Goal: Task Accomplishment & Management: Complete application form

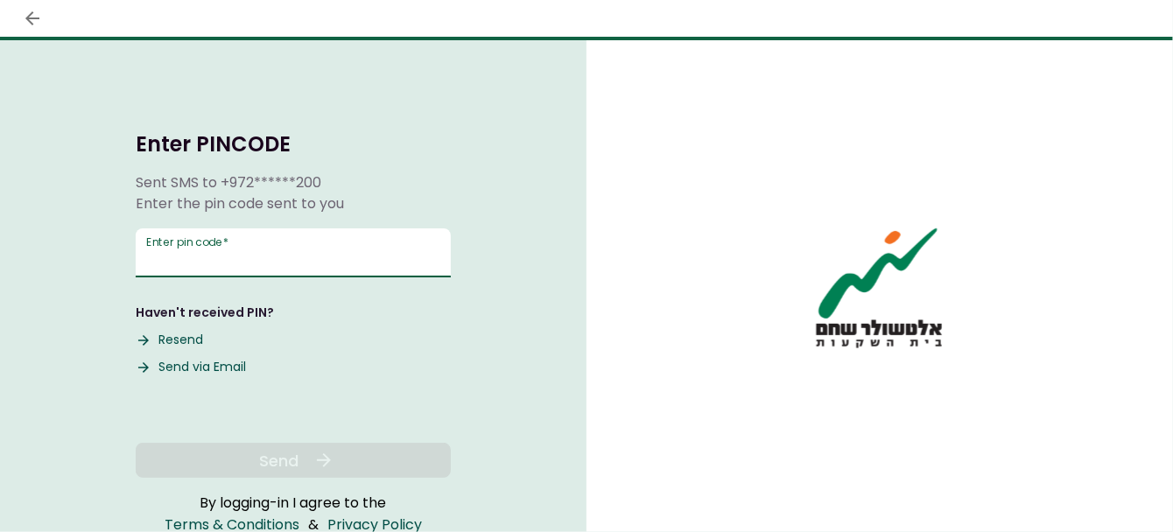
click at [274, 249] on input "Enter pin code   *" at bounding box center [293, 253] width 315 height 49
click at [186, 370] on button "Send via Email" at bounding box center [191, 367] width 110 height 18
click at [286, 246] on input "Enter pin code   *" at bounding box center [293, 253] width 315 height 49
paste input "******"
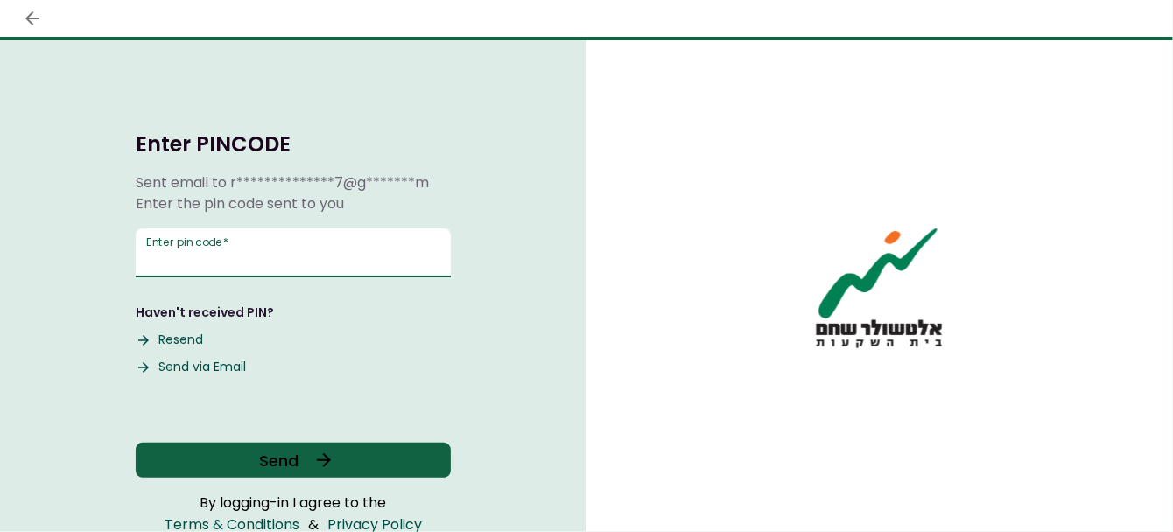
type input "******"
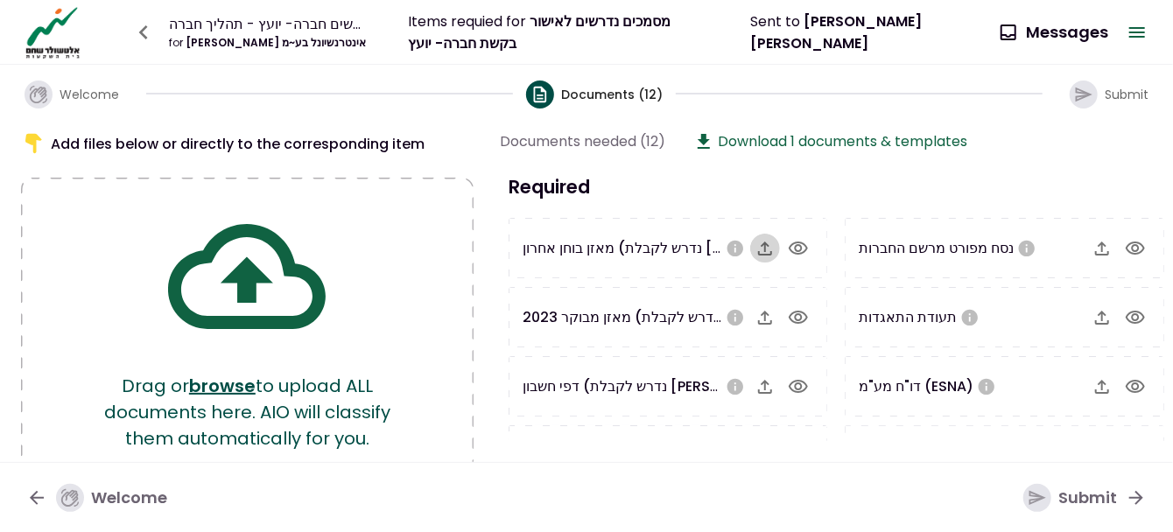
click at [767, 245] on icon "button" at bounding box center [765, 248] width 21 height 21
click at [758, 244] on icon "button" at bounding box center [765, 248] width 21 height 21
click at [770, 250] on icon "button" at bounding box center [765, 249] width 14 height 14
click at [771, 314] on icon "button" at bounding box center [765, 317] width 21 height 21
click at [1097, 238] on icon "button" at bounding box center [1102, 248] width 21 height 21
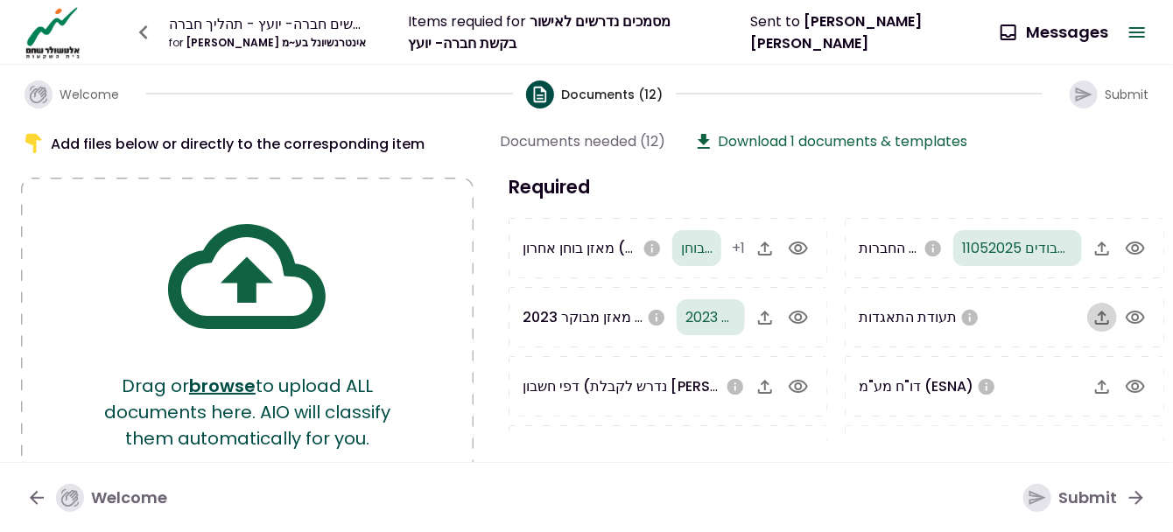
click at [1100, 314] on icon "button" at bounding box center [1102, 318] width 14 height 14
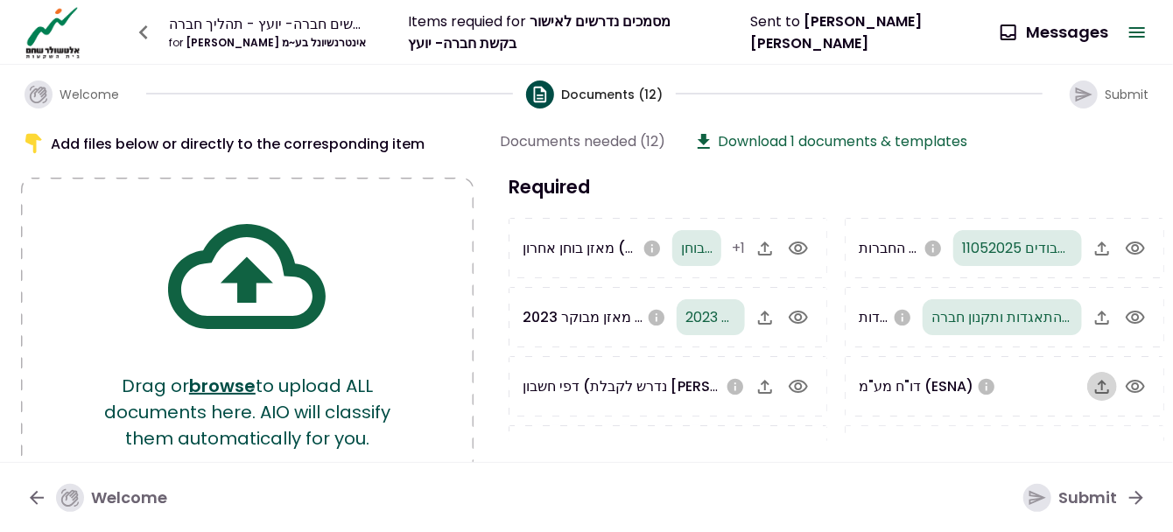
click at [1100, 384] on icon "button" at bounding box center [1102, 387] width 14 height 14
click at [1097, 386] on icon "button" at bounding box center [1102, 386] width 21 height 21
click at [771, 383] on icon "button" at bounding box center [765, 386] width 21 height 21
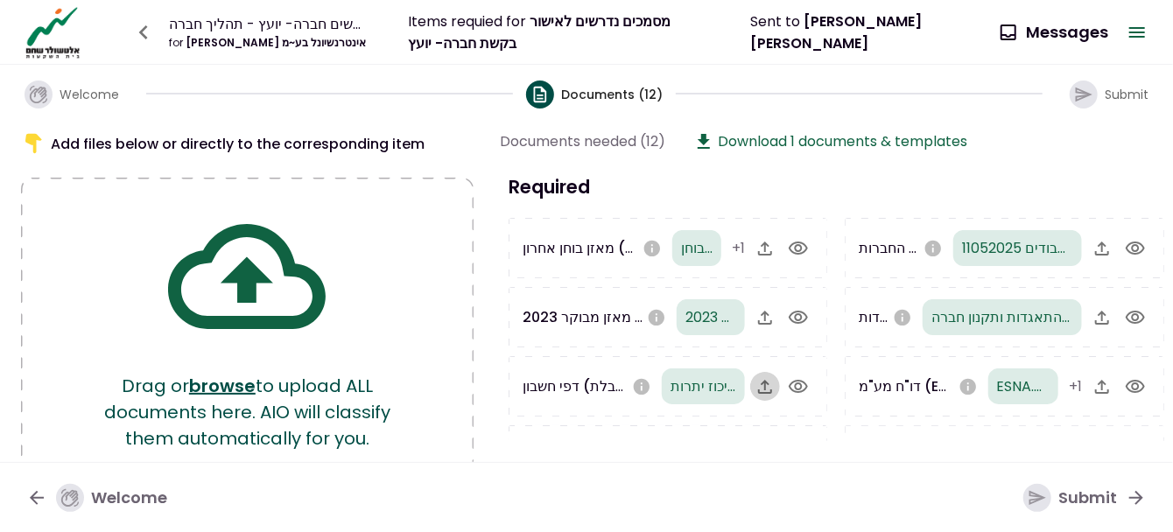
click at [758, 391] on icon "button" at bounding box center [765, 387] width 14 height 14
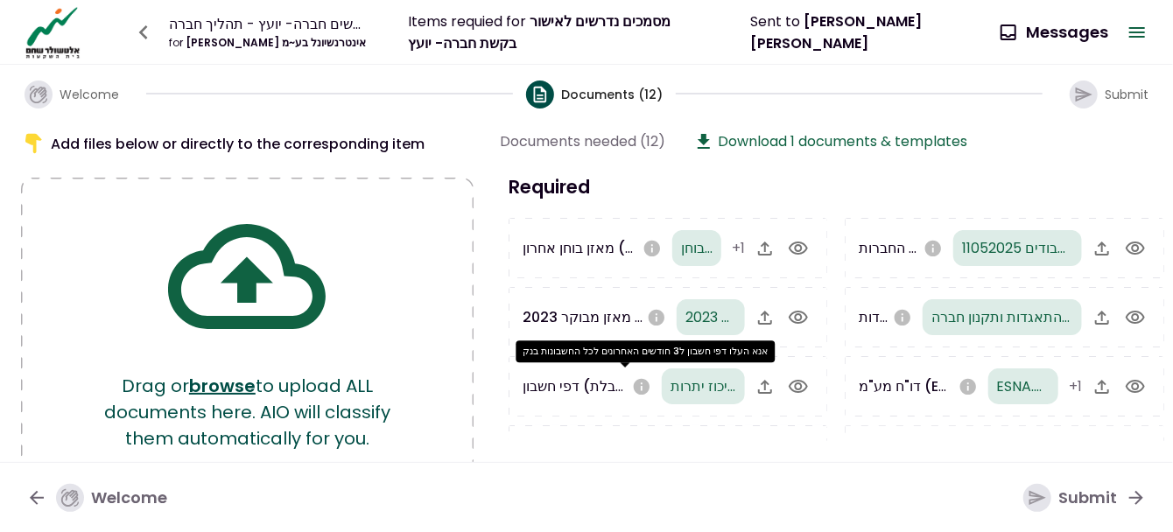
click at [634, 384] on icon "אנא העלו דפי חשבון ל3 חודשים האחרונים לכל החשבונות בנק" at bounding box center [642, 386] width 16 height 16
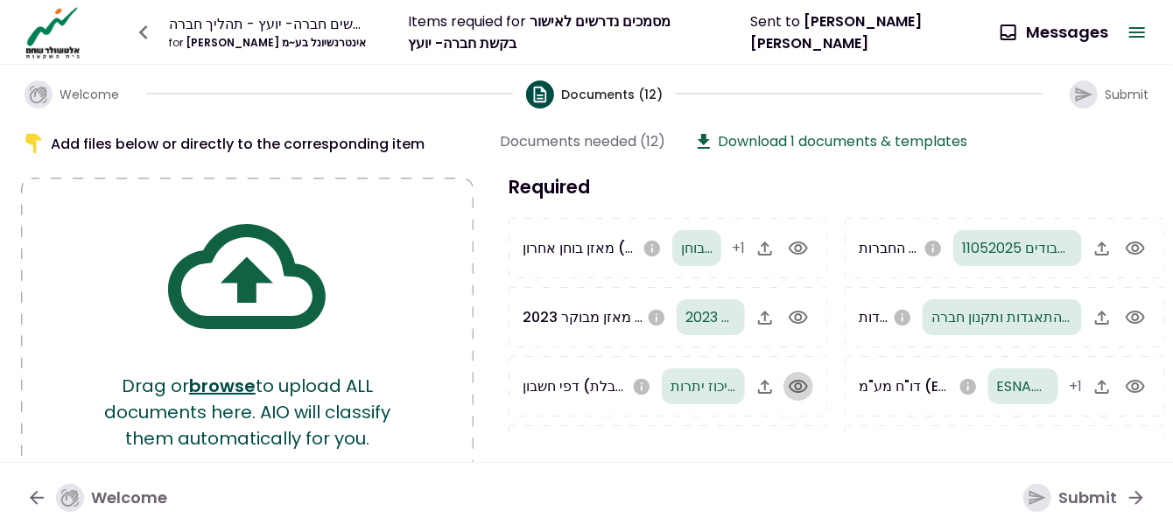
click at [792, 382] on icon "button" at bounding box center [798, 386] width 21 height 21
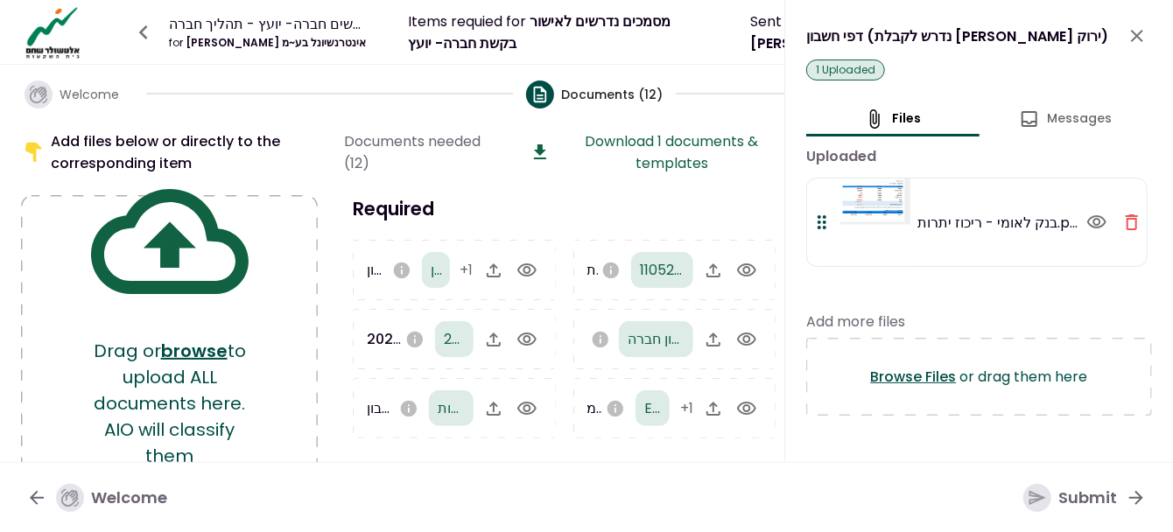
click at [1131, 221] on icon "button" at bounding box center [1132, 222] width 21 height 21
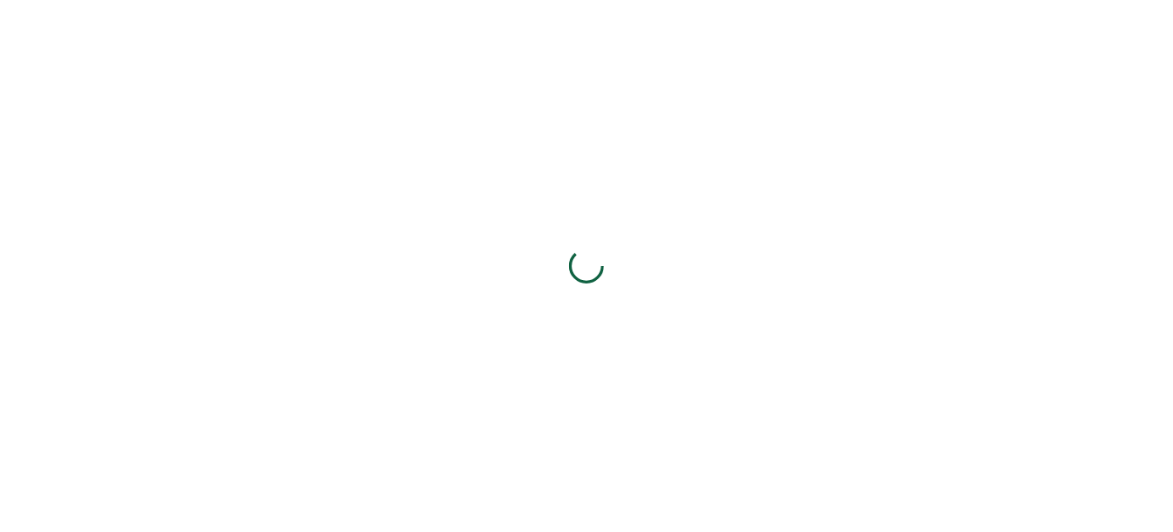
click at [99, 112] on div at bounding box center [586, 266] width 1173 height 532
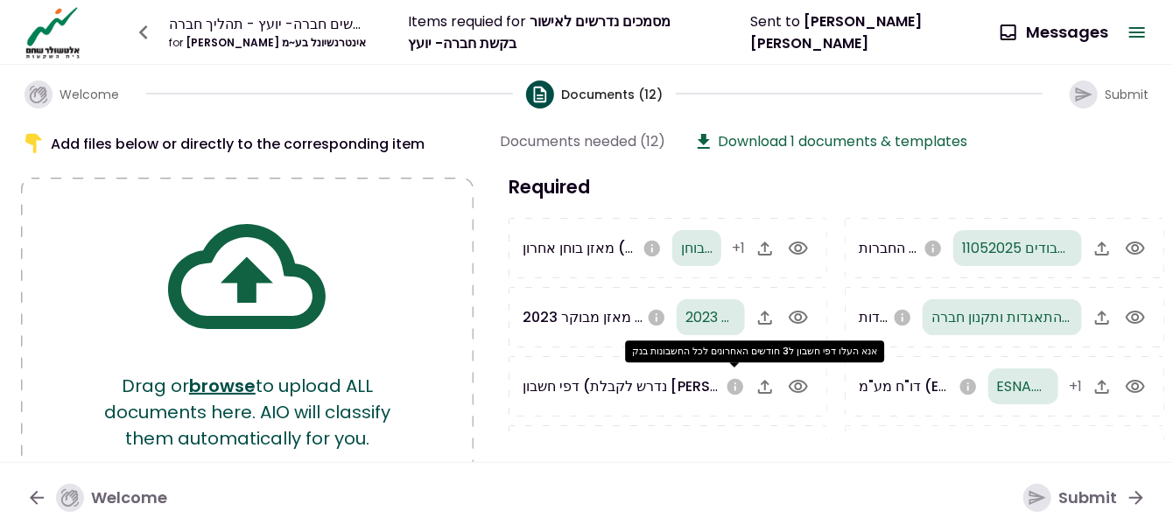
click at [734, 385] on icon "אנא העלו דפי חשבון ל3 חודשים האחרונים לכל החשבונות בנק" at bounding box center [735, 386] width 19 height 19
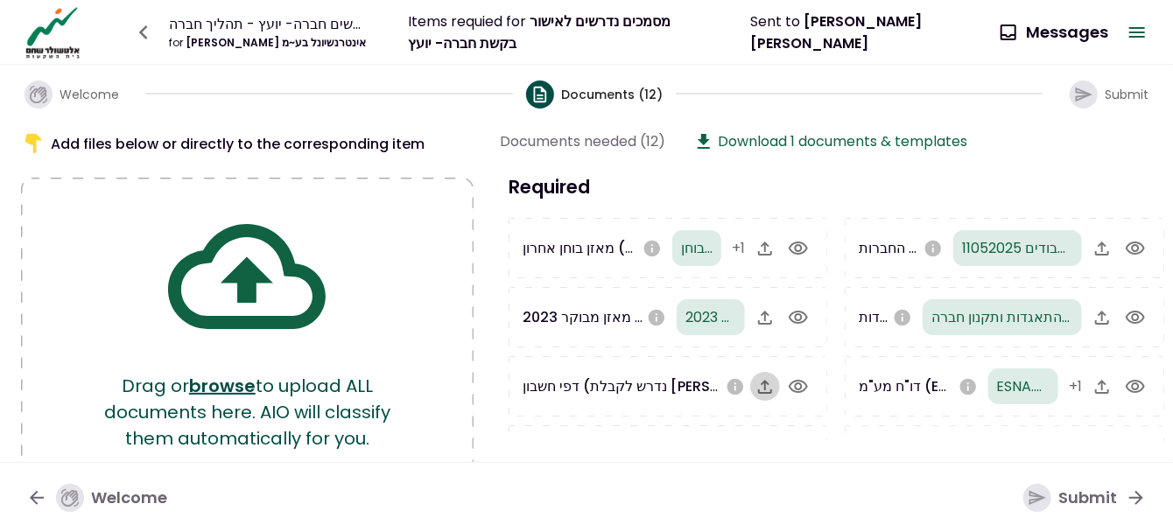
click at [773, 383] on icon "button" at bounding box center [765, 386] width 21 height 21
click at [759, 252] on icon "button" at bounding box center [765, 249] width 14 height 14
click at [769, 388] on icon "button" at bounding box center [765, 386] width 21 height 21
click at [756, 389] on icon "button" at bounding box center [765, 386] width 21 height 21
click at [765, 386] on icon "button" at bounding box center [765, 386] width 21 height 21
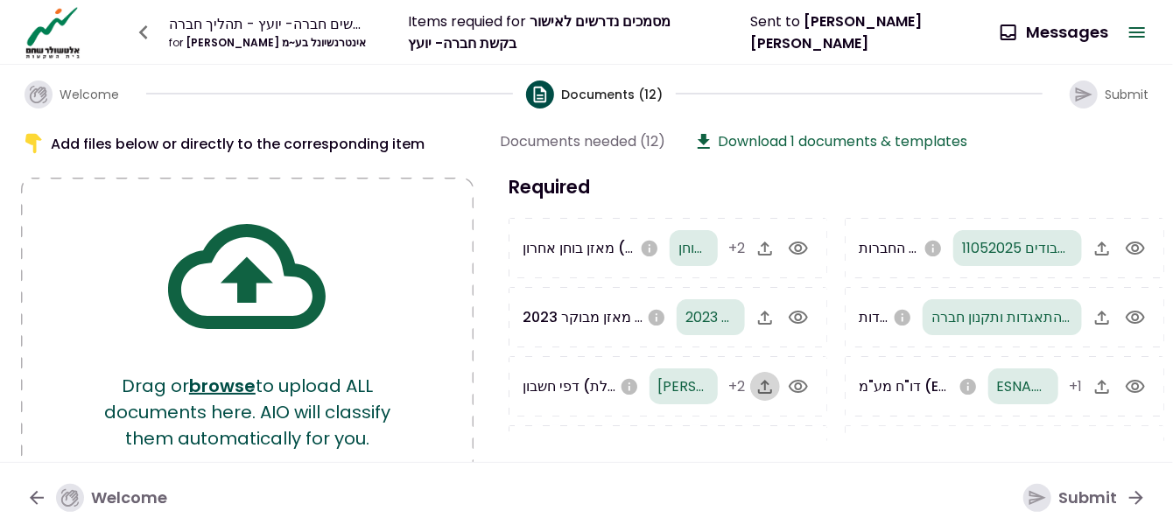
click at [761, 383] on icon "button" at bounding box center [765, 386] width 21 height 21
click at [766, 387] on icon "button" at bounding box center [765, 386] width 21 height 21
click at [1098, 498] on div "Submit" at bounding box center [1071, 498] width 94 height 28
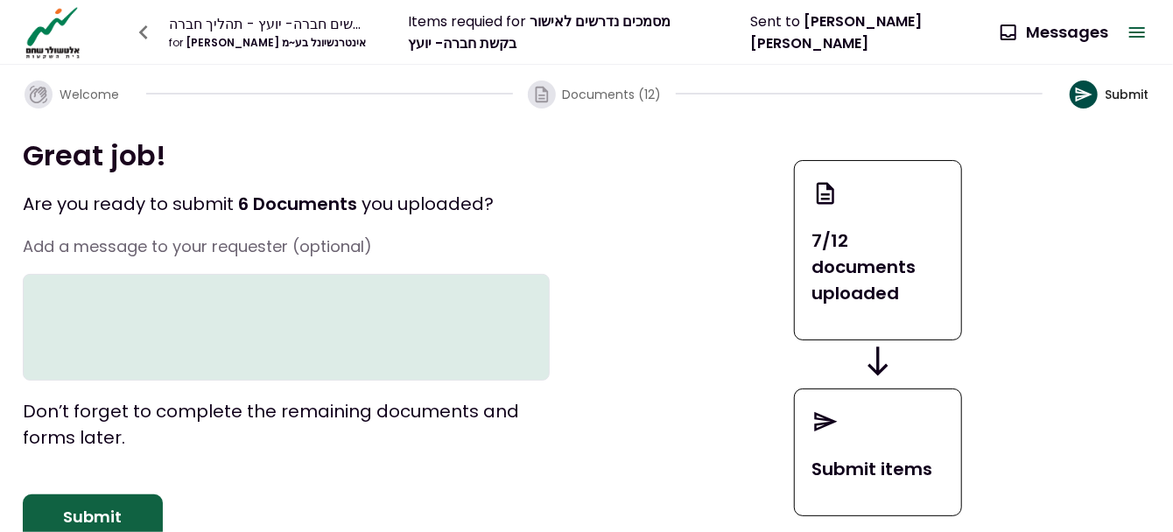
click at [156, 526] on div "Great job! Are you ready to submit 6 Documents you uploaded ? Add a message to …" at bounding box center [286, 338] width 527 height 403
click at [156, 531] on button "Submit" at bounding box center [93, 518] width 140 height 46
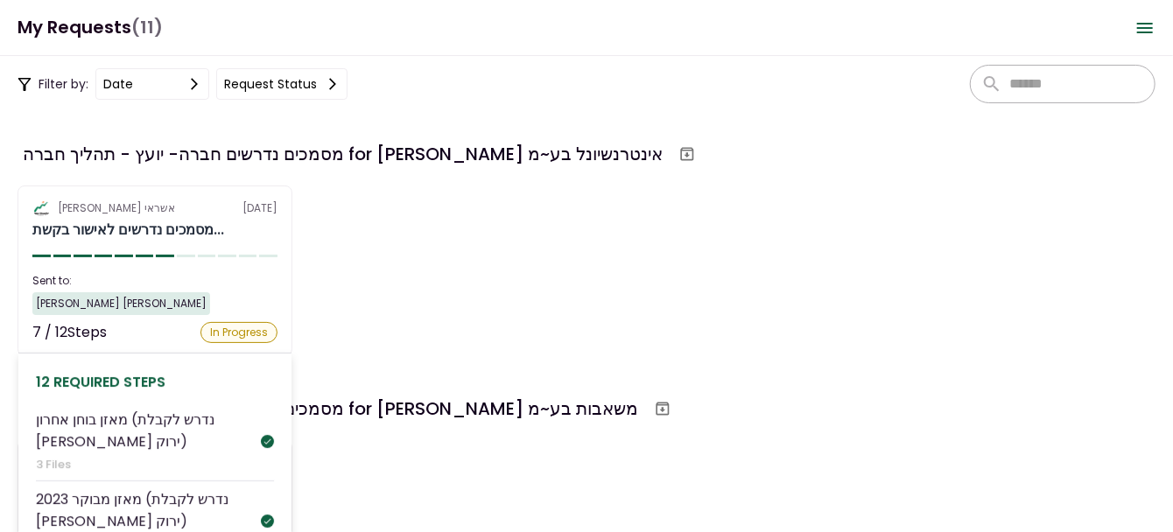
click at [99, 322] on div "7 / 12 Steps" at bounding box center [69, 332] width 74 height 21
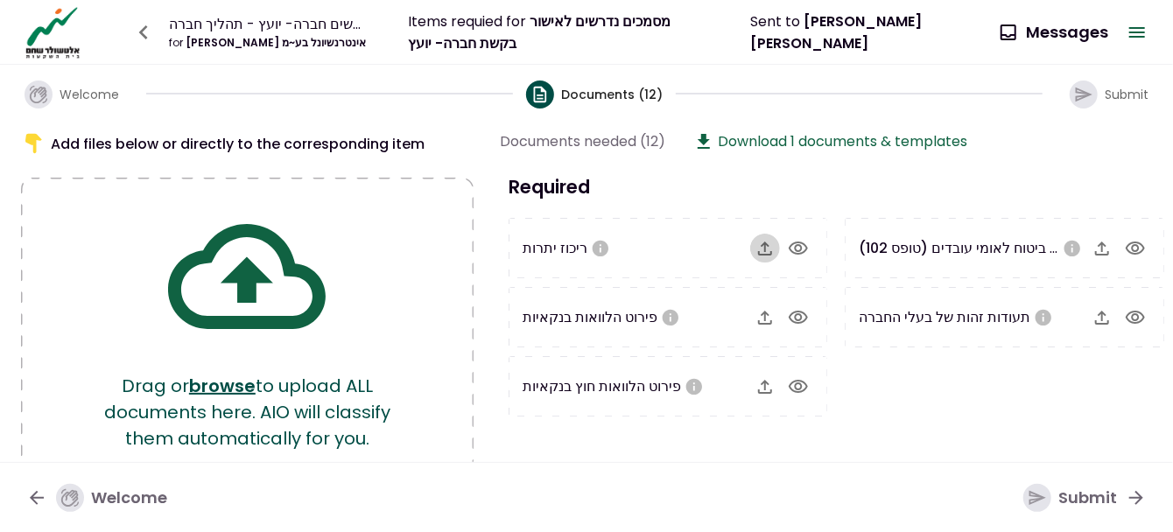
click at [758, 249] on icon "button" at bounding box center [765, 249] width 14 height 14
click at [764, 246] on icon "button" at bounding box center [765, 249] width 14 height 14
click at [760, 248] on icon "button" at bounding box center [765, 248] width 21 height 21
click at [756, 250] on icon "button" at bounding box center [765, 248] width 21 height 21
click at [760, 243] on icon "button" at bounding box center [765, 249] width 14 height 14
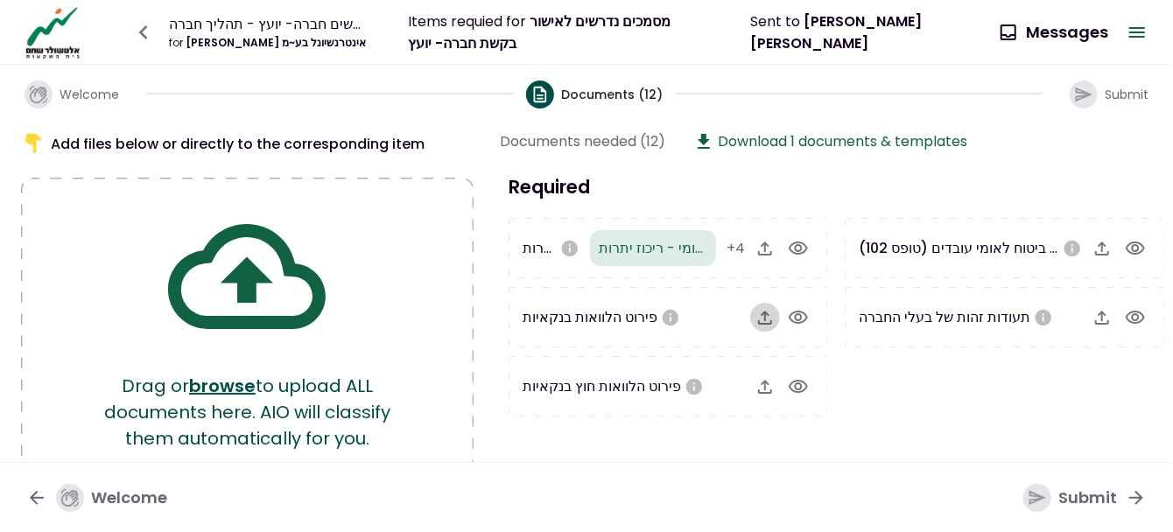
click at [763, 317] on icon "button" at bounding box center [765, 317] width 21 height 21
click at [761, 322] on icon "button" at bounding box center [765, 317] width 21 height 21
click at [763, 319] on icon "button" at bounding box center [765, 317] width 21 height 21
click at [765, 316] on icon "button" at bounding box center [765, 317] width 21 height 21
click at [765, 321] on icon "button" at bounding box center [765, 318] width 14 height 14
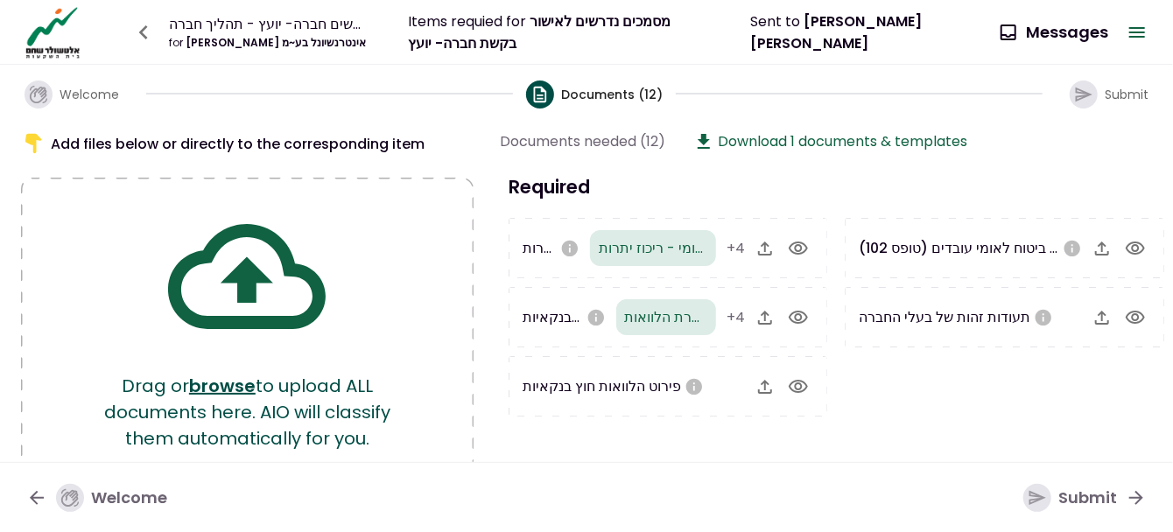
click at [1092, 246] on icon "button" at bounding box center [1102, 248] width 21 height 21
click at [764, 383] on icon "button" at bounding box center [765, 387] width 14 height 14
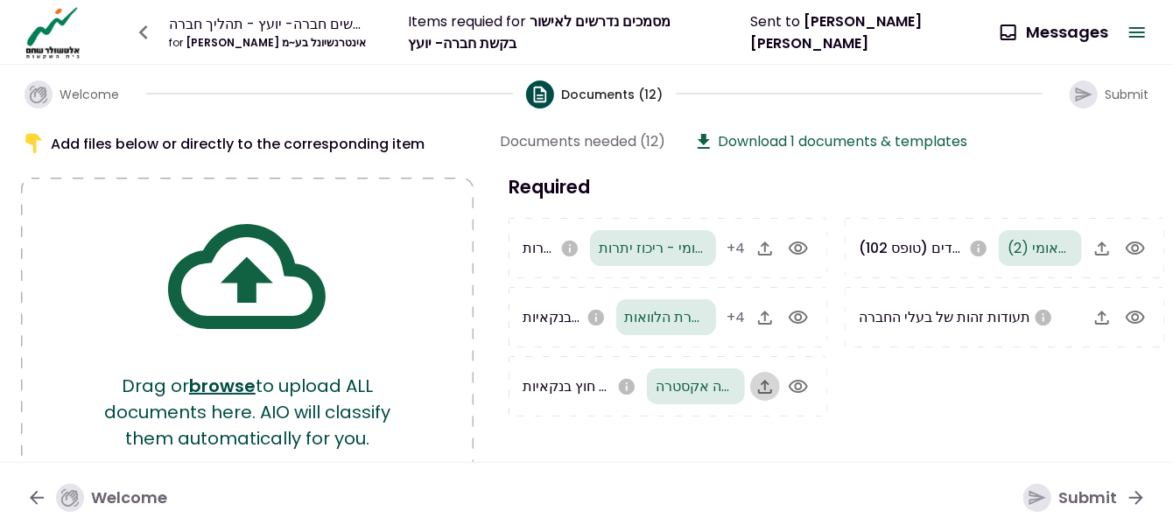
click at [756, 384] on icon "button" at bounding box center [765, 386] width 21 height 21
click at [762, 386] on icon "button" at bounding box center [765, 386] width 21 height 21
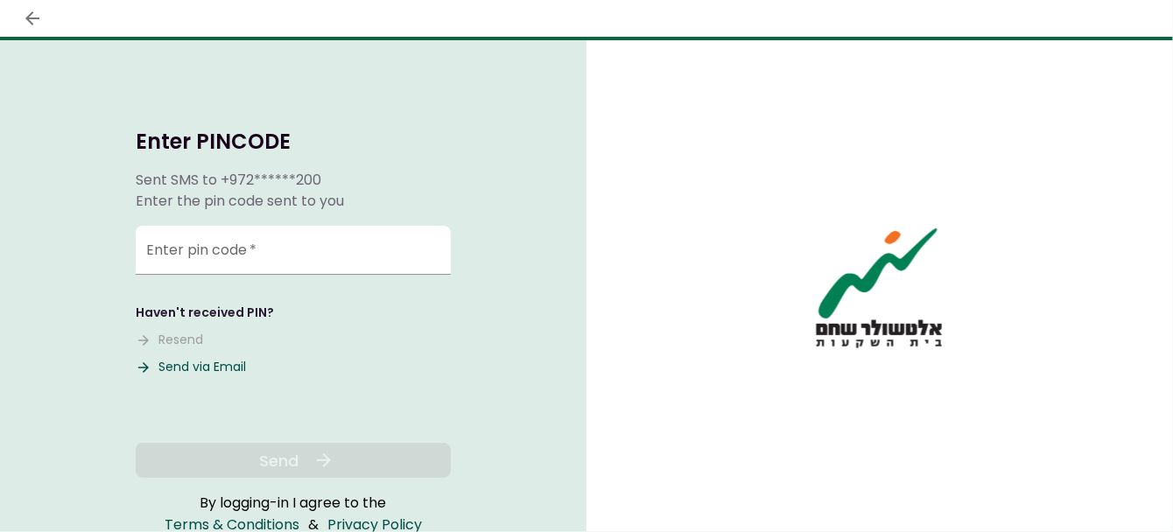
click at [187, 364] on button "Send via Email" at bounding box center [191, 367] width 110 height 18
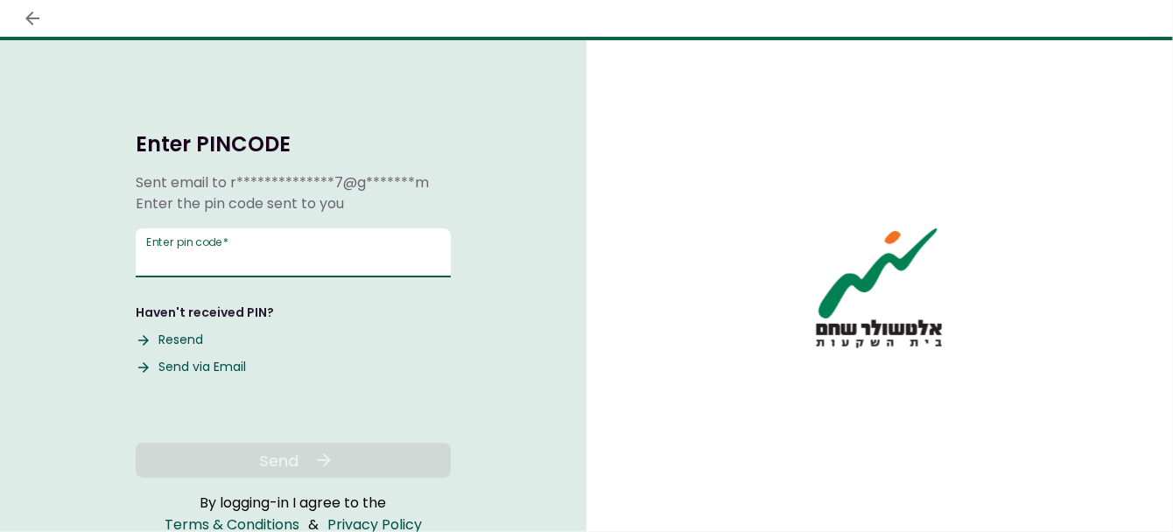
click at [271, 246] on input "Enter pin code   *" at bounding box center [293, 253] width 315 height 49
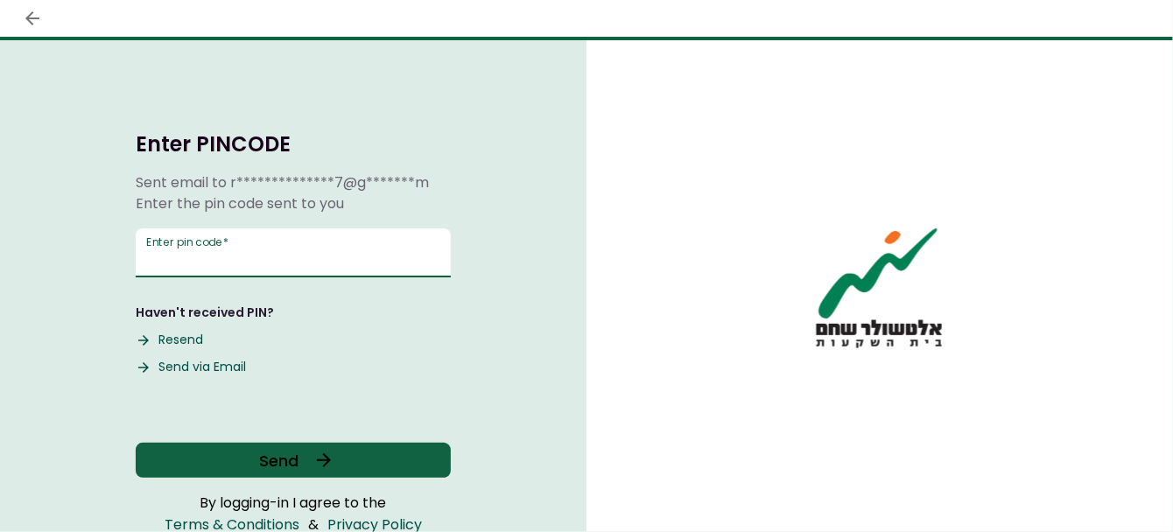
type input "******"
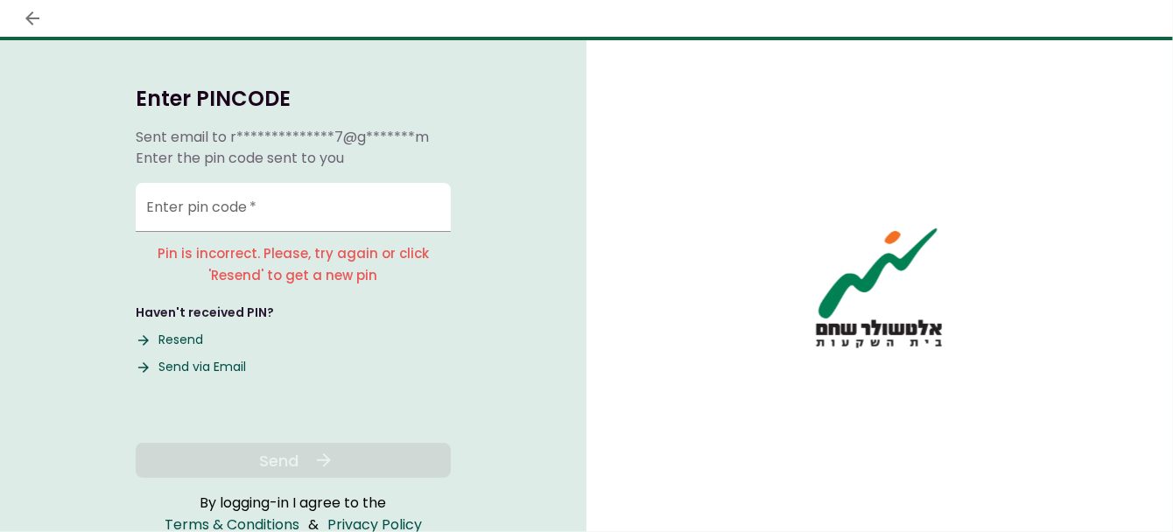
click at [208, 136] on div "**********" at bounding box center [293, 148] width 315 height 42
click at [180, 339] on button "Resend" at bounding box center [169, 340] width 67 height 18
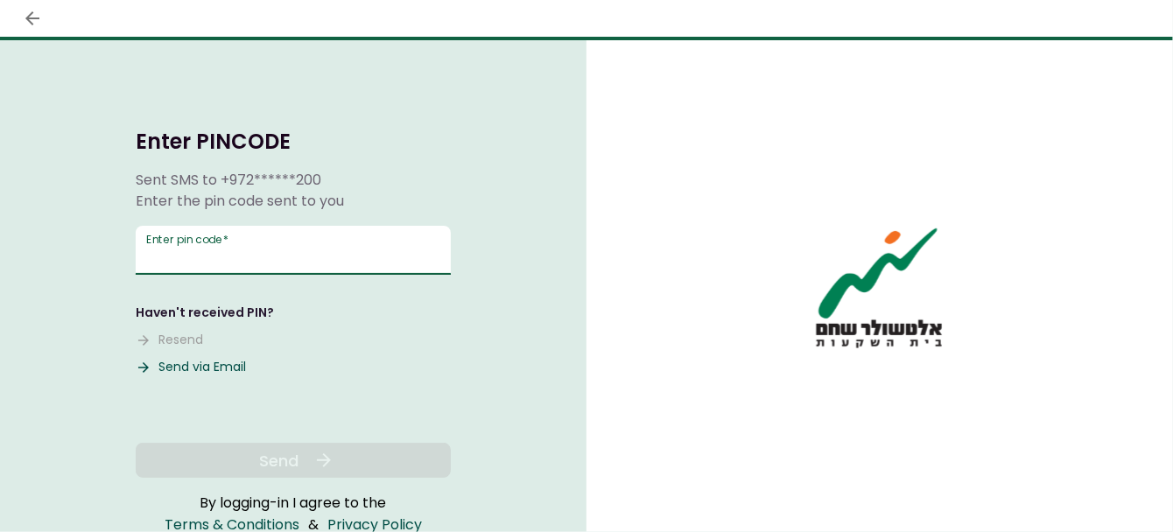
click at [207, 238] on div "Enter pin code   *" at bounding box center [293, 250] width 315 height 49
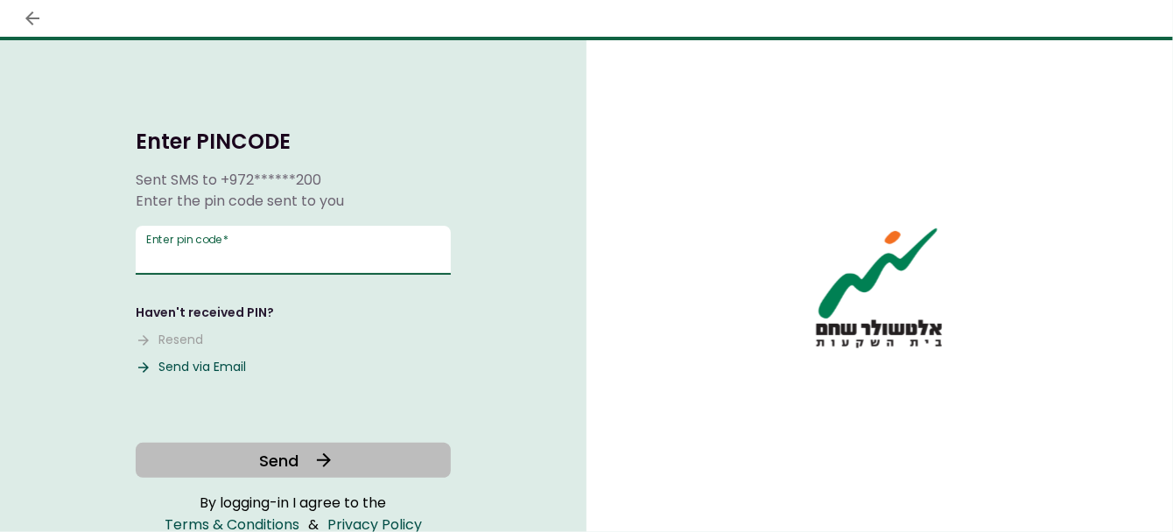
type input "******"
click at [307, 459] on button "Send" at bounding box center [293, 460] width 315 height 35
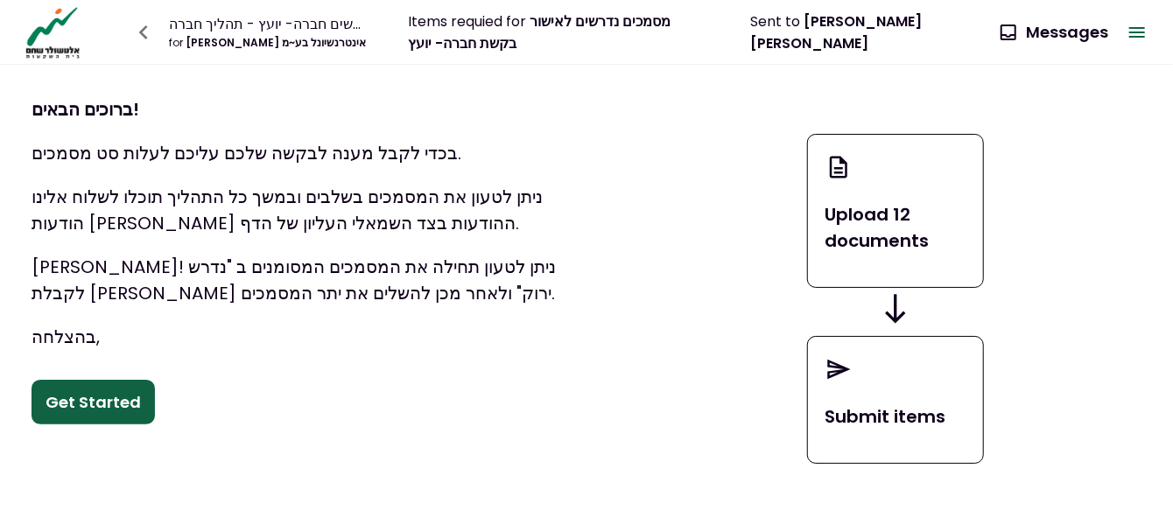
click at [903, 309] on icon at bounding box center [895, 309] width 35 height 42
click at [133, 399] on button "Get Started" at bounding box center [93, 403] width 123 height 46
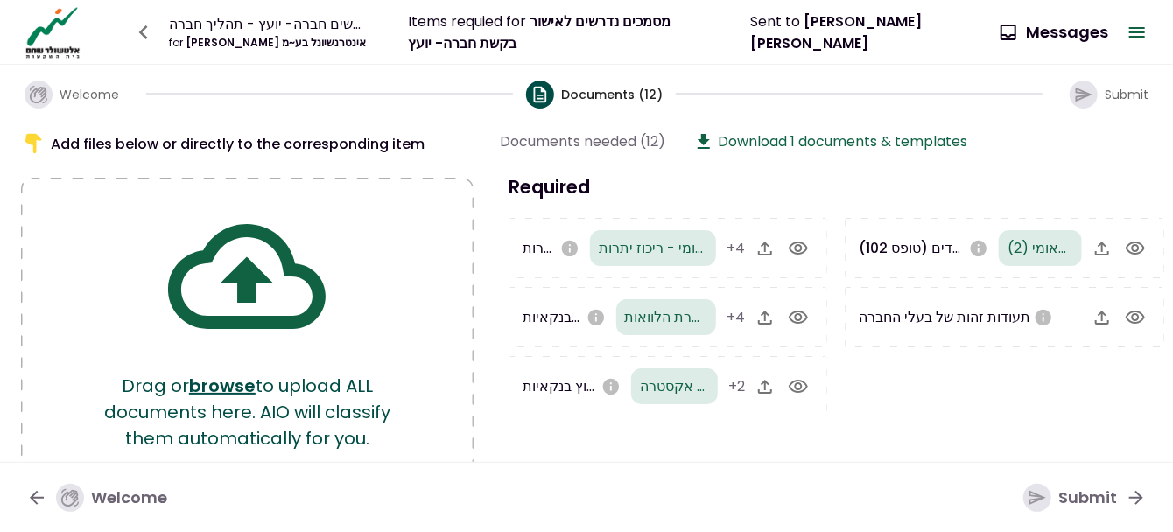
click at [1099, 317] on icon "button" at bounding box center [1102, 318] width 14 height 14
click at [1095, 311] on icon "button" at bounding box center [1102, 317] width 21 height 21
click at [1102, 317] on icon "button" at bounding box center [1102, 317] width 21 height 21
click at [1100, 315] on icon "button" at bounding box center [1102, 318] width 14 height 14
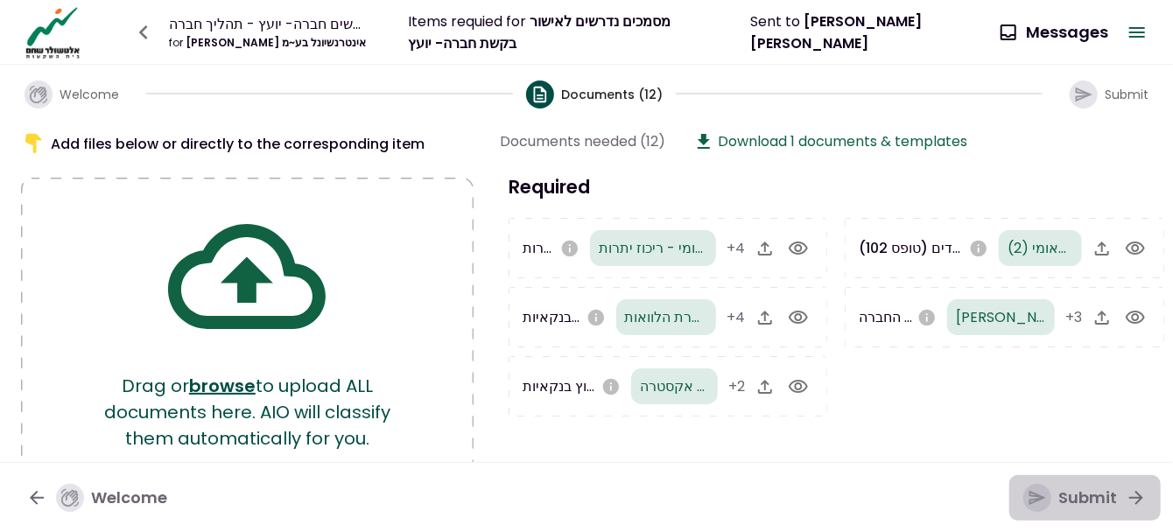
click at [1094, 503] on div "Submit" at bounding box center [1071, 498] width 94 height 28
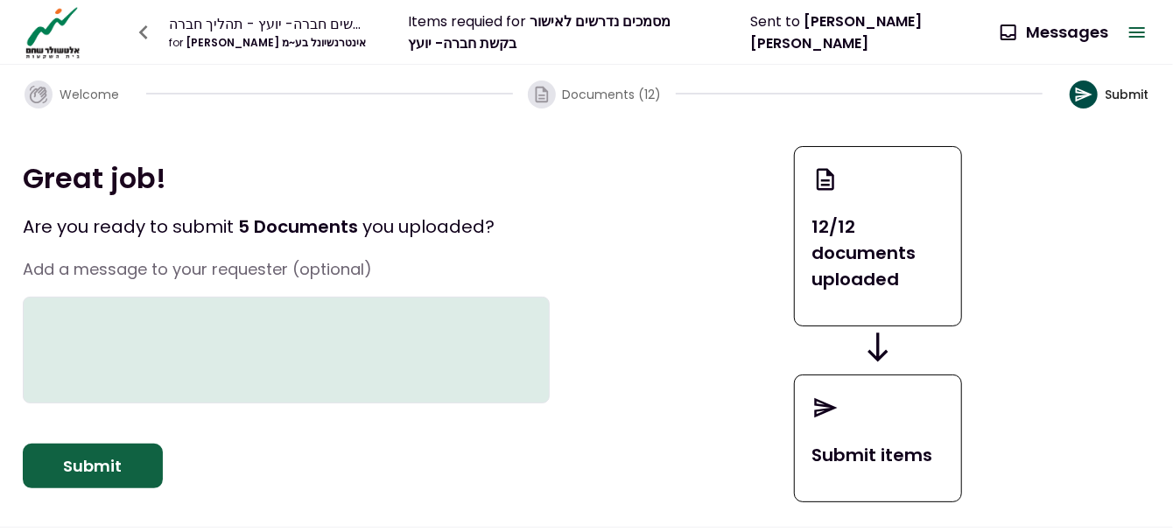
click at [389, 315] on textarea at bounding box center [286, 350] width 527 height 107
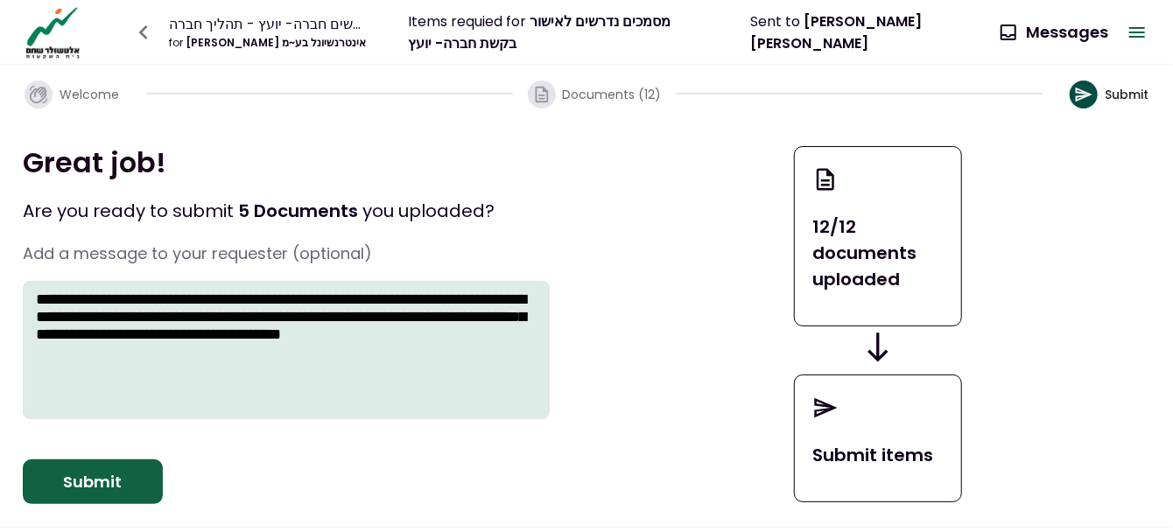
type textarea "**********"
click at [106, 491] on button "Submit" at bounding box center [93, 483] width 140 height 46
